Goal: Task Accomplishment & Management: Manage account settings

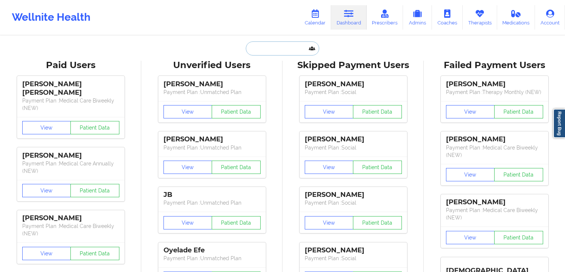
click at [261, 55] on input "text" at bounding box center [282, 49] width 73 height 14
paste input "[PERSON_NAME] J [PERSON_NAME] -"
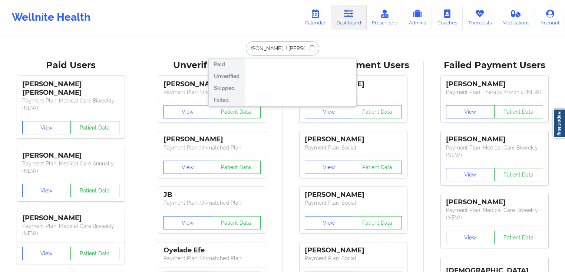
scroll to position [0, 10]
click at [263, 46] on input "[PERSON_NAME] J [PERSON_NAME]" at bounding box center [282, 49] width 73 height 14
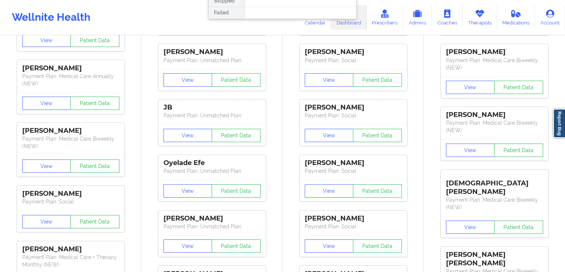
scroll to position [119, 0]
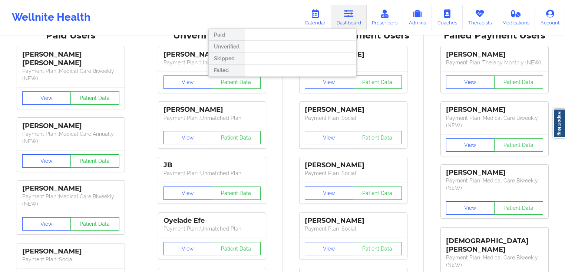
click at [296, 59] on div at bounding box center [301, 59] width 112 height 12
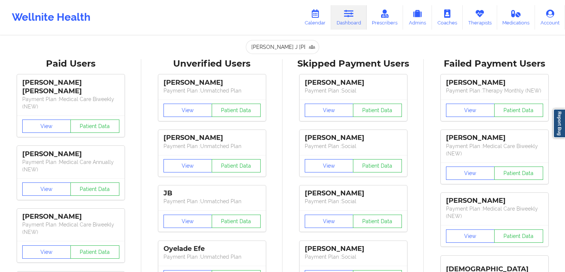
scroll to position [0, 0]
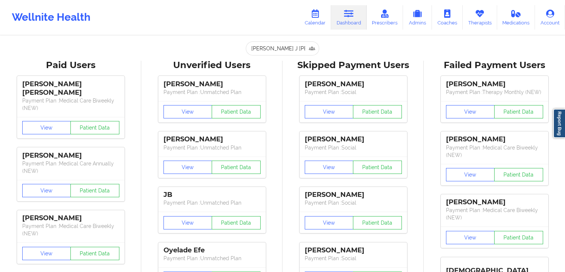
click at [291, 50] on input "[PERSON_NAME] J [PERSON_NAME]" at bounding box center [282, 49] width 73 height 14
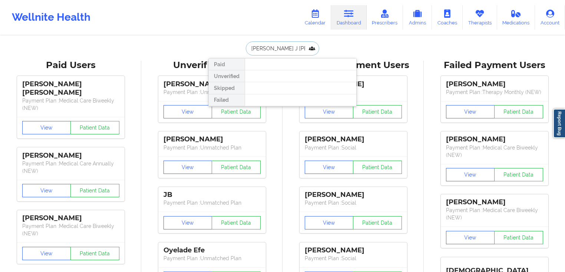
paste input "[EMAIL_ADDRESS][DOMAIN_NAME]"
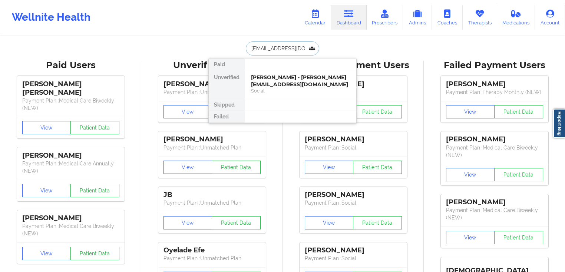
click at [298, 52] on input "[EMAIL_ADDRESS][DOMAIN_NAME]" at bounding box center [282, 49] width 73 height 14
paste input "[DOMAIN_NAME]"
type input "[EMAIL_ADDRESS][DOMAIN_NAME]"
click at [292, 91] on div "Social" at bounding box center [300, 91] width 99 height 6
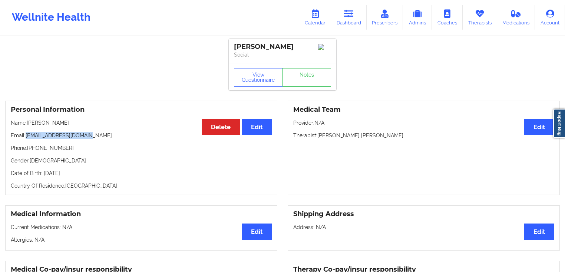
drag, startPoint x: 96, startPoint y: 134, endPoint x: 26, endPoint y: 136, distance: 69.7
click at [26, 136] on p "Email: [EMAIL_ADDRESS][DOMAIN_NAME]" at bounding box center [141, 135] width 261 height 7
copy p "[EMAIL_ADDRESS][DOMAIN_NAME]"
click at [348, 21] on link "Dashboard" at bounding box center [349, 17] width 36 height 24
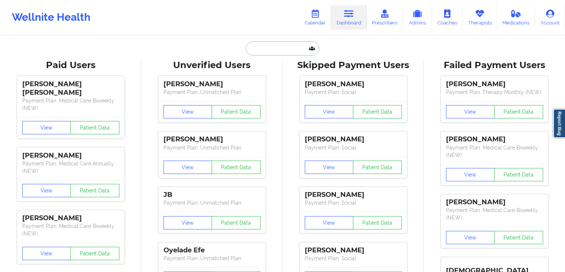
click at [305, 50] on input "text" at bounding box center [282, 49] width 73 height 14
paste input "[EMAIL_ADDRESS][DOMAIN_NAME]"
type input "[EMAIL_ADDRESS][DOMAIN_NAME]"
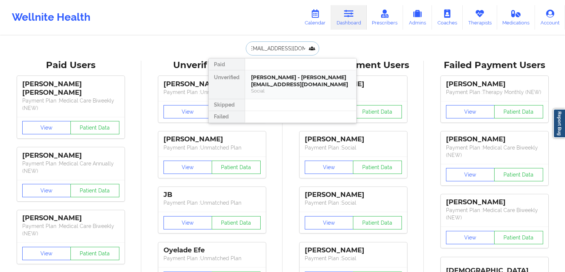
click at [300, 84] on div "[PERSON_NAME] - [PERSON_NAME][EMAIL_ADDRESS][DOMAIN_NAME]" at bounding box center [300, 81] width 99 height 14
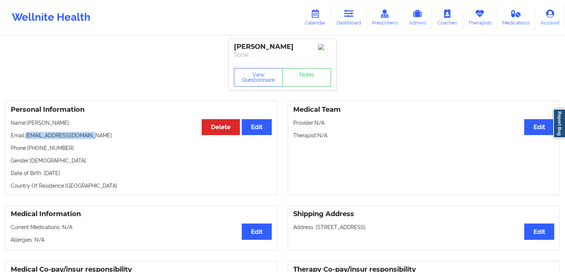
drag, startPoint x: 89, startPoint y: 138, endPoint x: 27, endPoint y: 139, distance: 62.6
click at [27, 139] on p "Email: [EMAIL_ADDRESS][DOMAIN_NAME]" at bounding box center [141, 135] width 261 height 7
copy p "[EMAIL_ADDRESS][DOMAIN_NAME]"
click at [150, 114] on h3 "Personal Information" at bounding box center [141, 110] width 261 height 9
drag, startPoint x: 286, startPoint y: 46, endPoint x: 239, endPoint y: 45, distance: 47.8
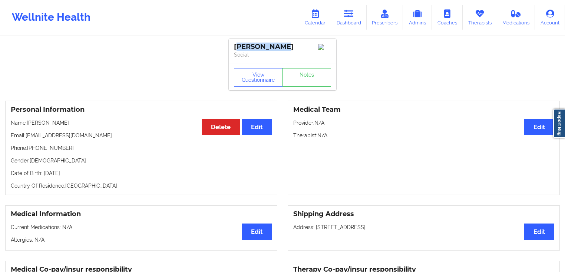
click at [239, 45] on div "[PERSON_NAME]" at bounding box center [282, 47] width 97 height 9
drag, startPoint x: 98, startPoint y: 134, endPoint x: 27, endPoint y: 137, distance: 71.2
click at [27, 137] on p "Email: [EMAIL_ADDRESS][DOMAIN_NAME]" at bounding box center [141, 135] width 261 height 7
copy p "[EMAIL_ADDRESS][DOMAIN_NAME]"
click at [350, 19] on link "Dashboard" at bounding box center [349, 17] width 36 height 24
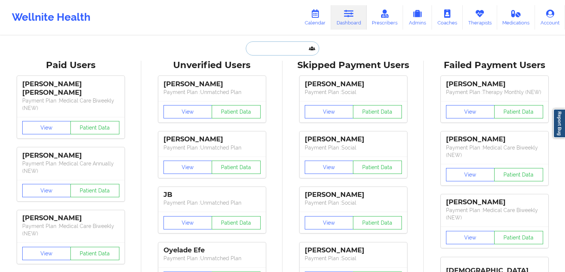
click at [277, 51] on input "text" at bounding box center [282, 49] width 73 height 14
paste input "[EMAIL_ADDRESS][DOMAIN_NAME]"
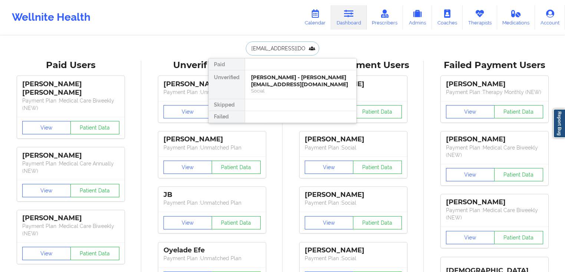
scroll to position [0, 3]
drag, startPoint x: 280, startPoint y: 49, endPoint x: 316, endPoint y: 48, distance: 36.3
click at [316, 48] on input "[EMAIL_ADDRESS][DOMAIN_NAME]" at bounding box center [282, 49] width 73 height 14
type input "[EMAIL_ADDRESS][DOMAIN_NAME]"
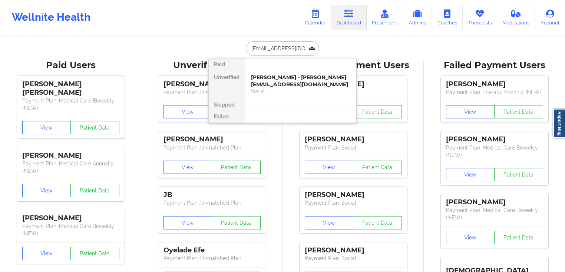
scroll to position [0, 2]
click at [309, 89] on div "Social" at bounding box center [300, 91] width 99 height 6
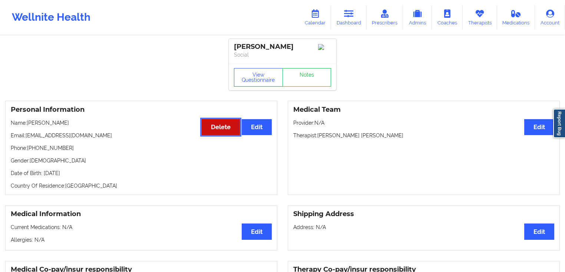
click at [208, 134] on button "Delete" at bounding box center [221, 127] width 38 height 16
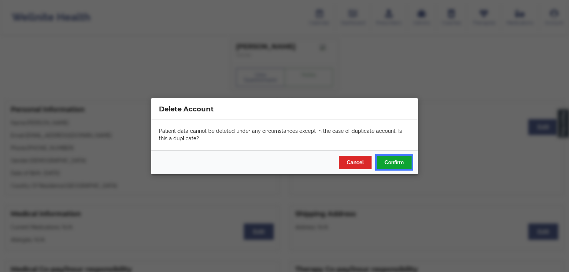
click at [402, 163] on button "Confirm" at bounding box center [394, 162] width 35 height 13
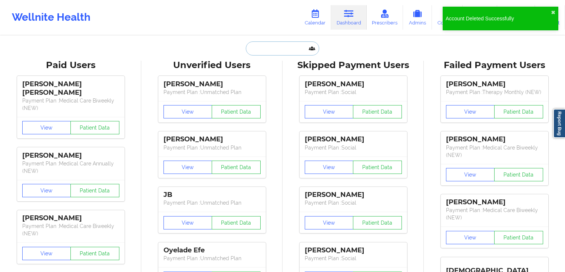
click at [281, 49] on input "text" at bounding box center [282, 49] width 73 height 14
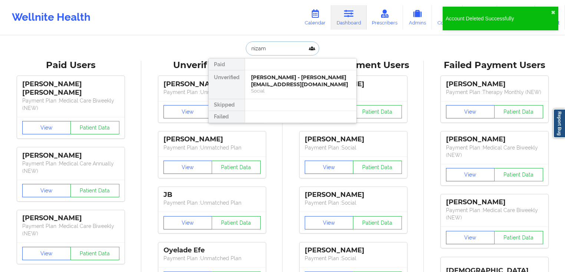
type input "nizami"
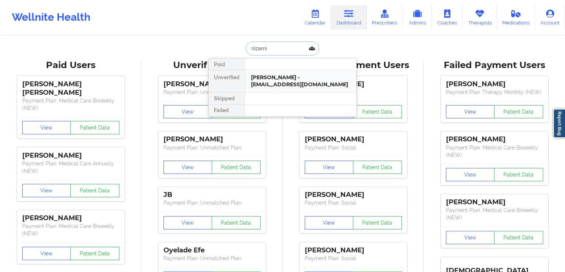
click at [306, 76] on div "[PERSON_NAME] - [EMAIL_ADDRESS][DOMAIN_NAME]" at bounding box center [300, 81] width 99 height 14
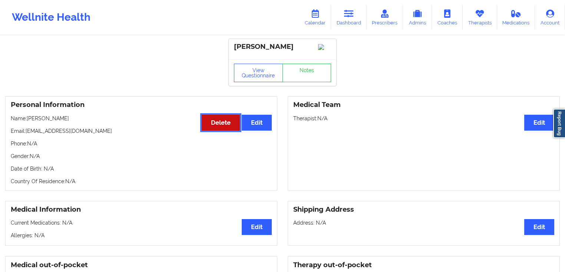
click at [219, 127] on button "Delete" at bounding box center [221, 123] width 38 height 16
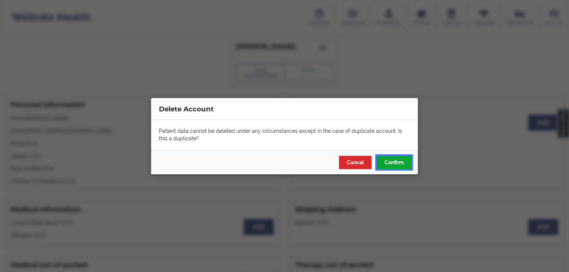
click at [391, 160] on button "Confirm" at bounding box center [394, 162] width 35 height 13
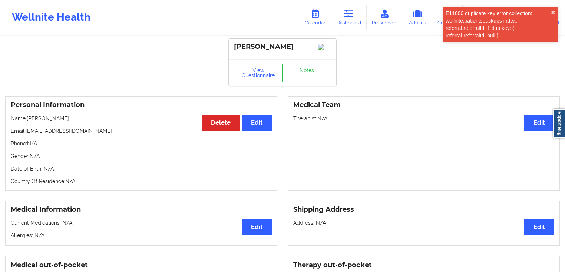
click at [409, 162] on div "Medical Team Edit Therapist: N/A" at bounding box center [424, 143] width 272 height 94
